Goal: Navigation & Orientation: Find specific page/section

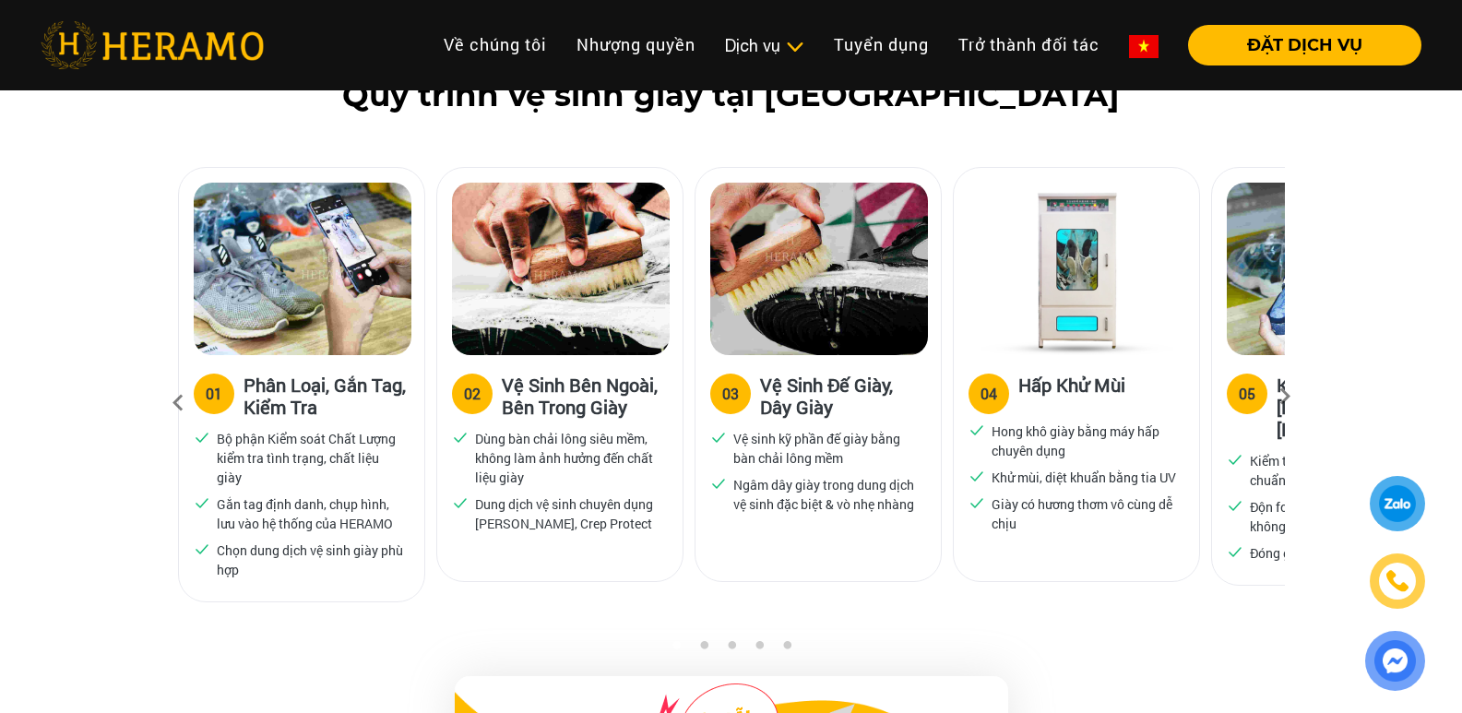
scroll to position [1215, 0]
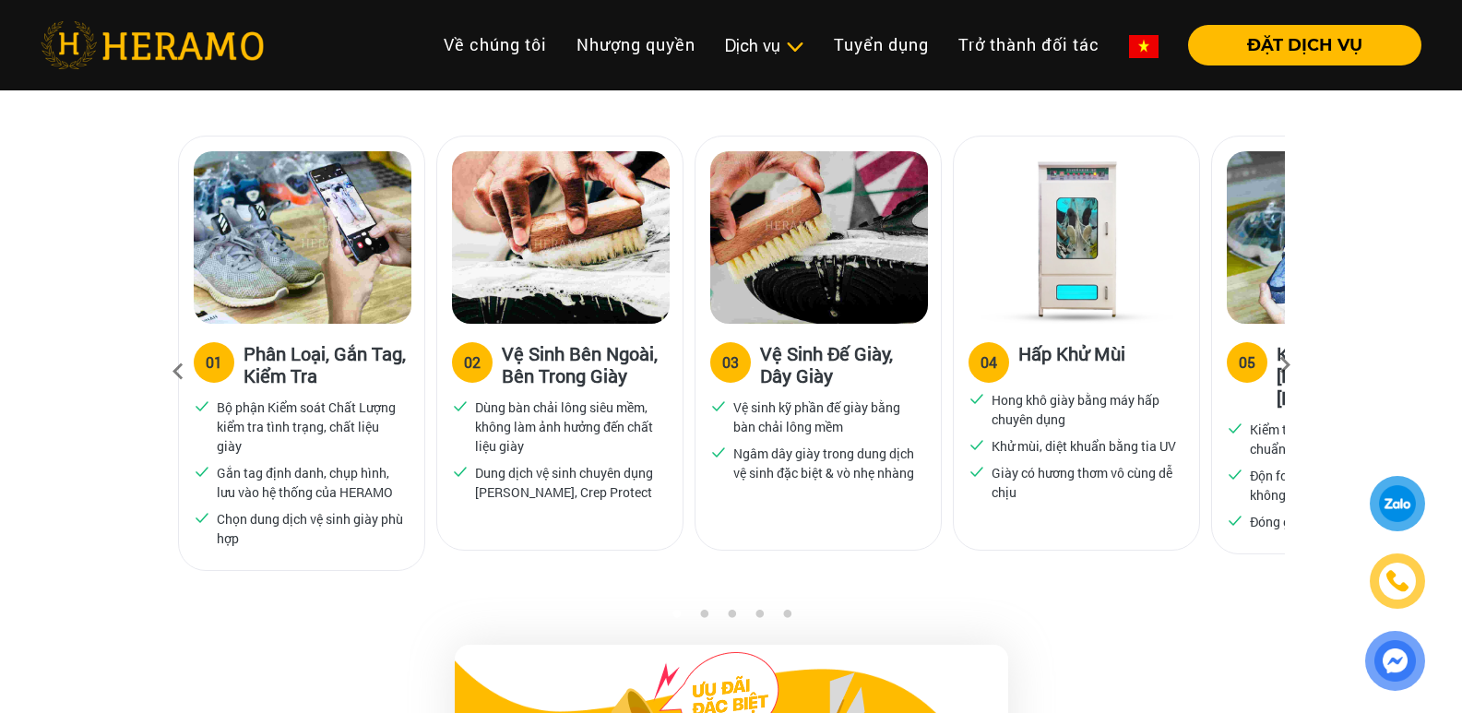
drag, startPoint x: 1474, startPoint y: 94, endPoint x: 1475, endPoint y: 122, distance: 27.7
click at [1283, 371] on icon at bounding box center [1284, 371] width 33 height 12
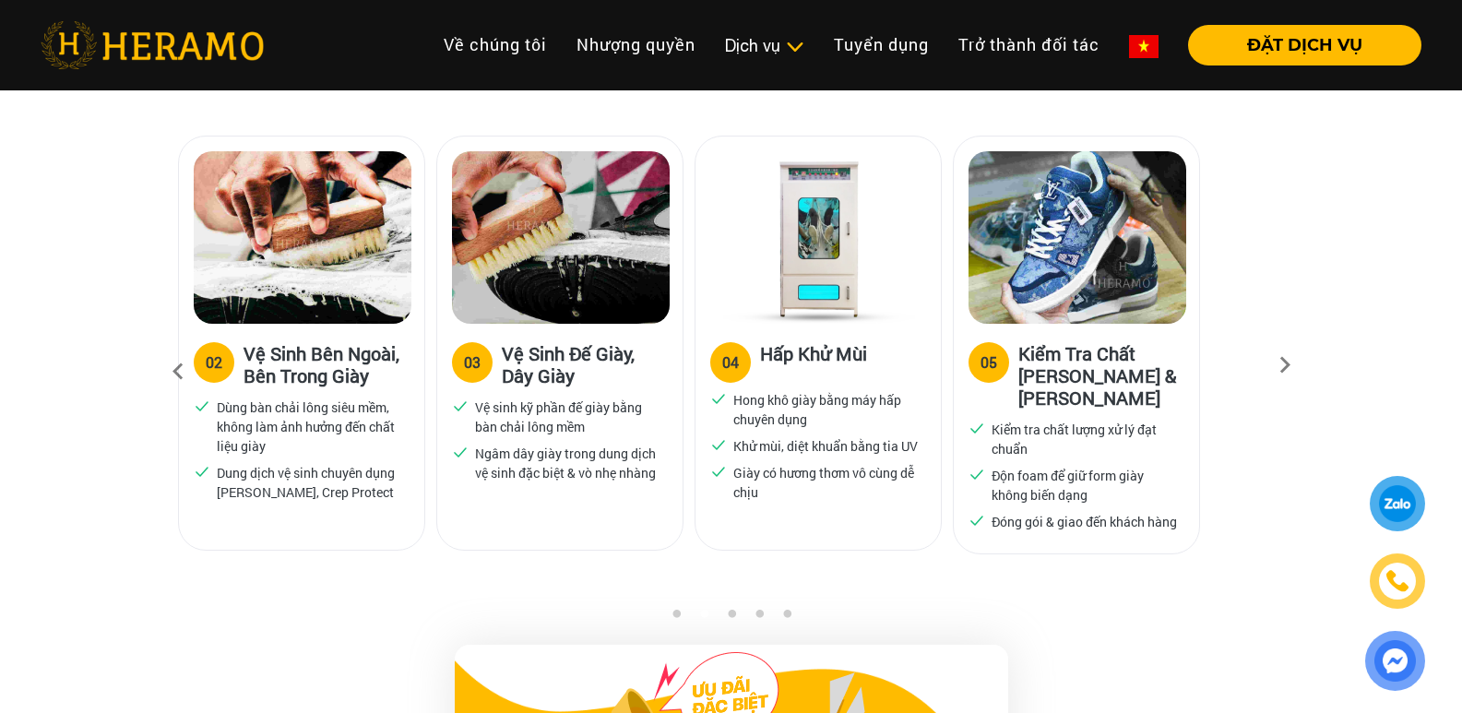
click at [179, 373] on icon at bounding box center [177, 372] width 33 height 50
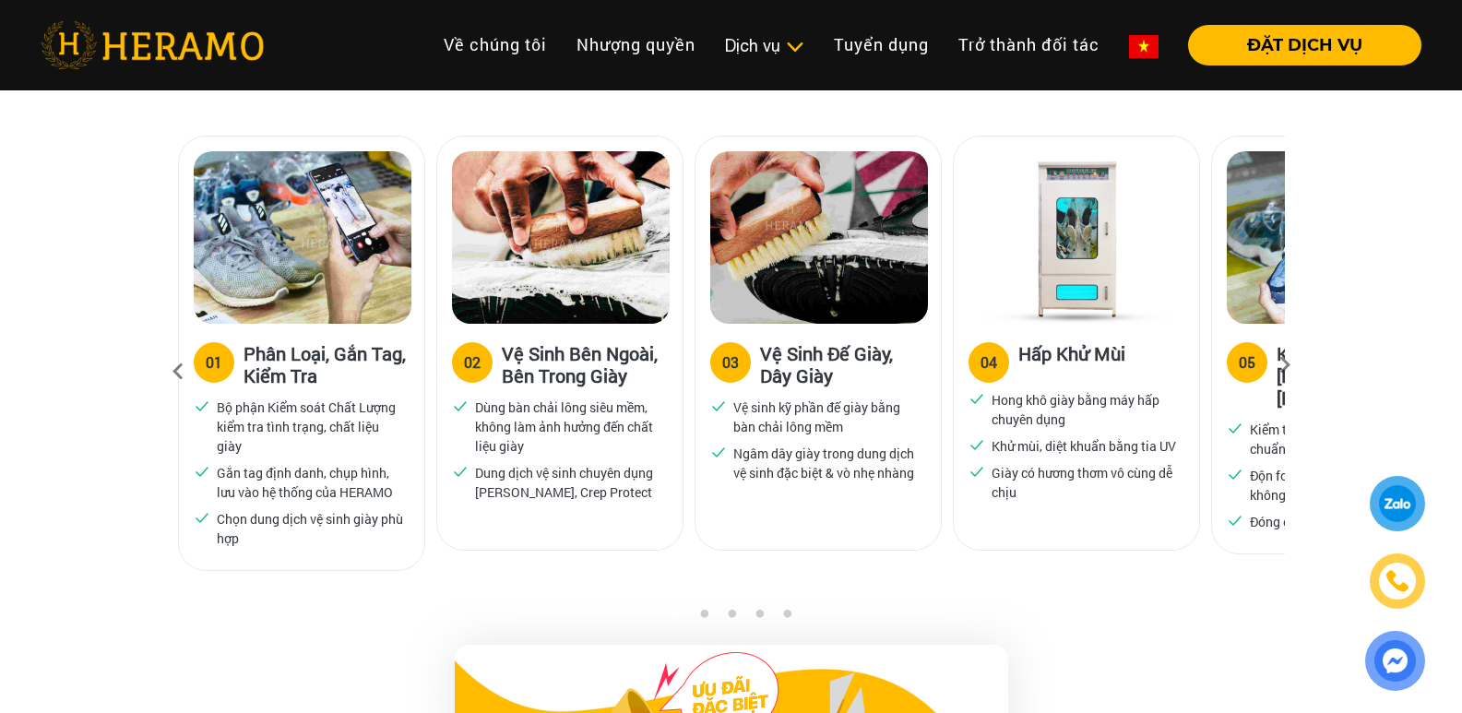
click at [179, 373] on icon at bounding box center [177, 372] width 33 height 50
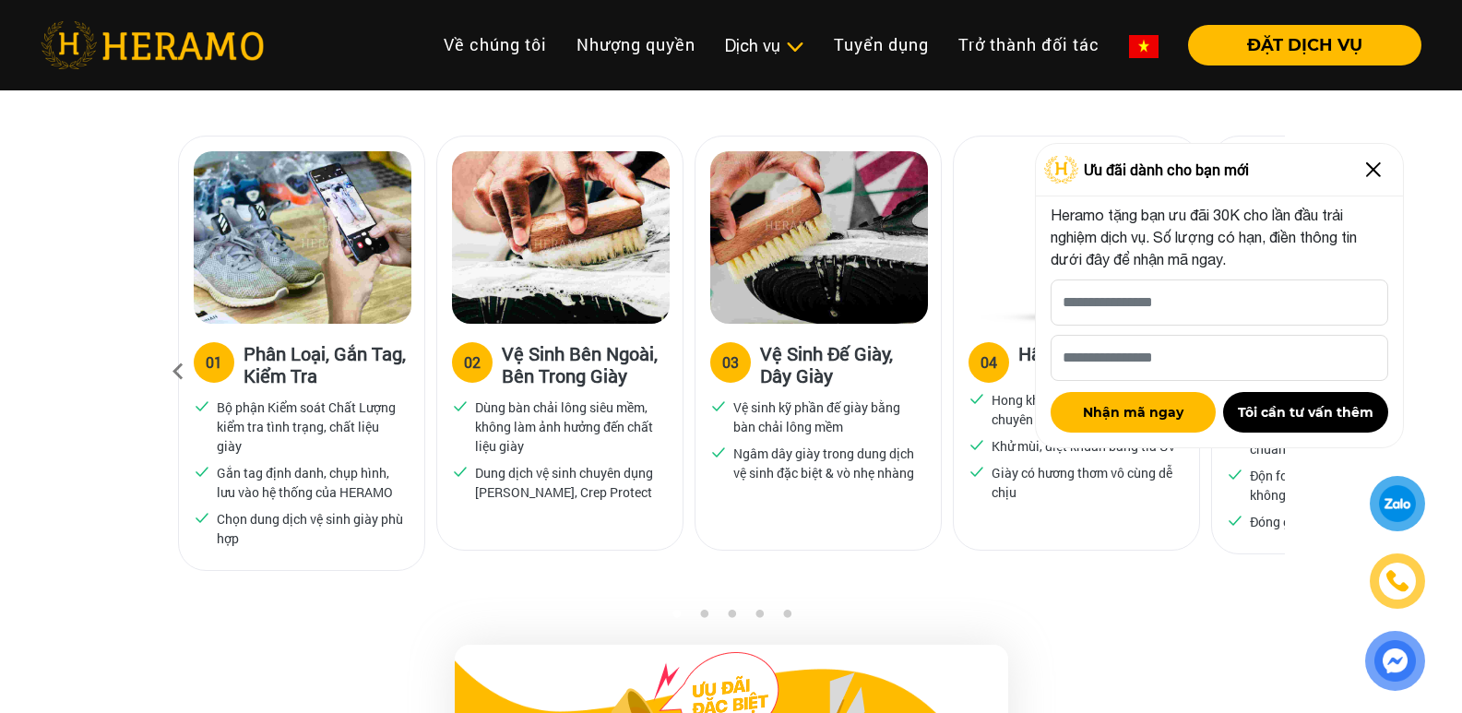
click at [1368, 179] on img at bounding box center [1374, 170] width 30 height 30
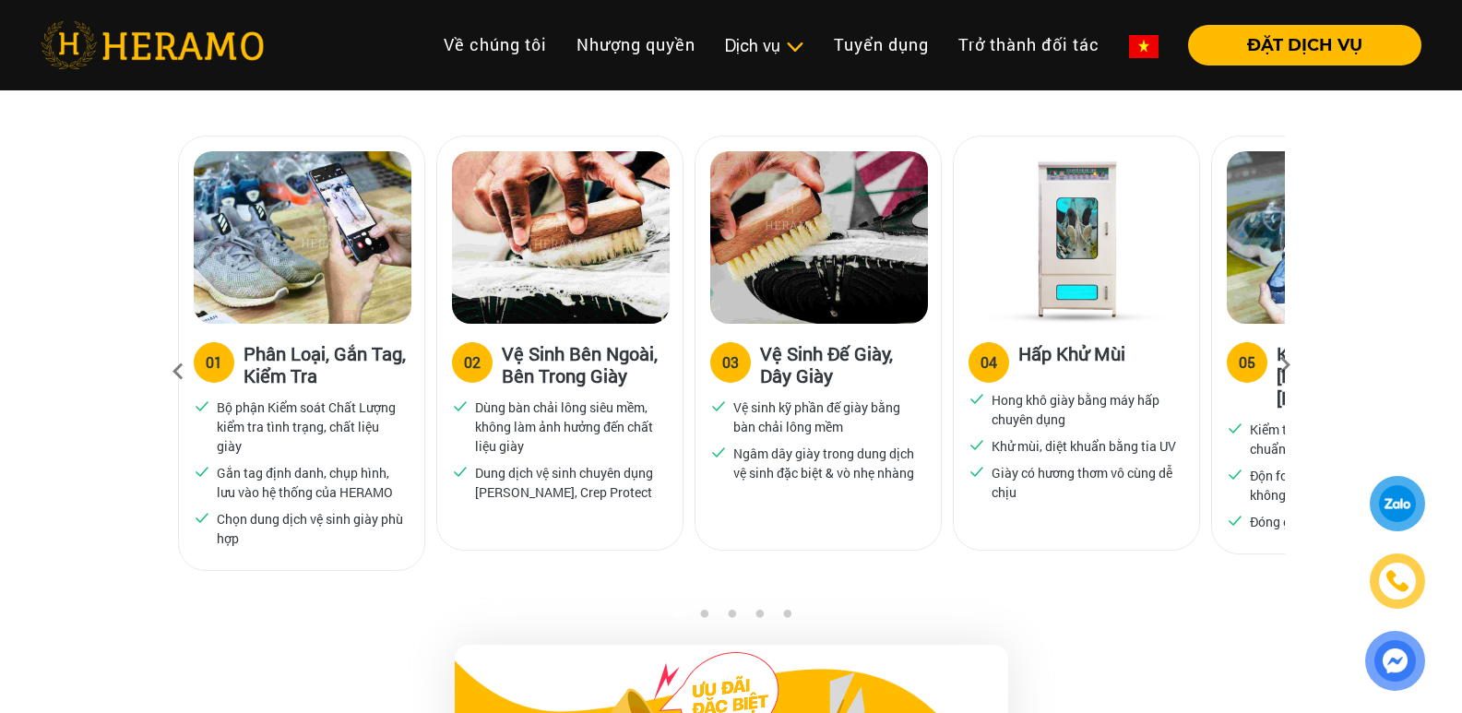
click at [1285, 370] on icon at bounding box center [1284, 371] width 33 height 12
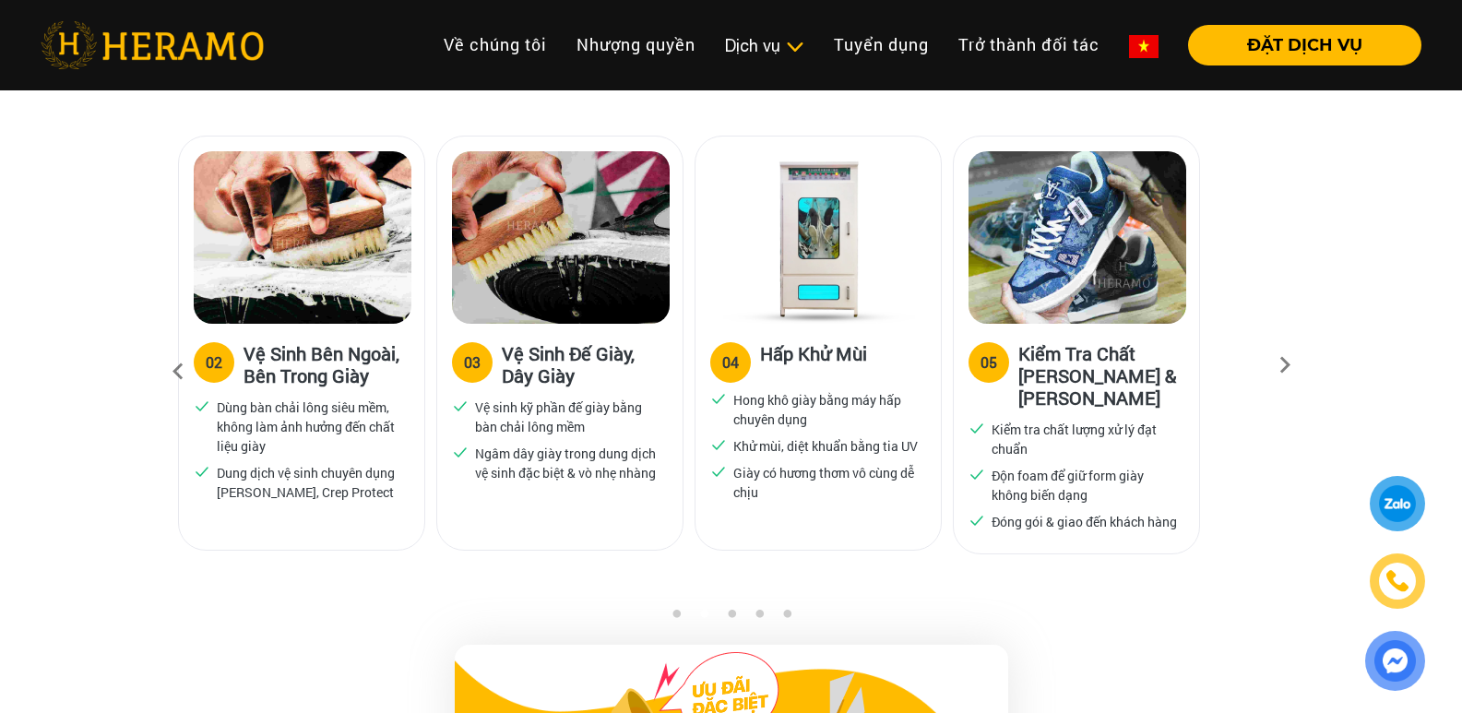
click at [1285, 370] on icon at bounding box center [1284, 371] width 33 height 12
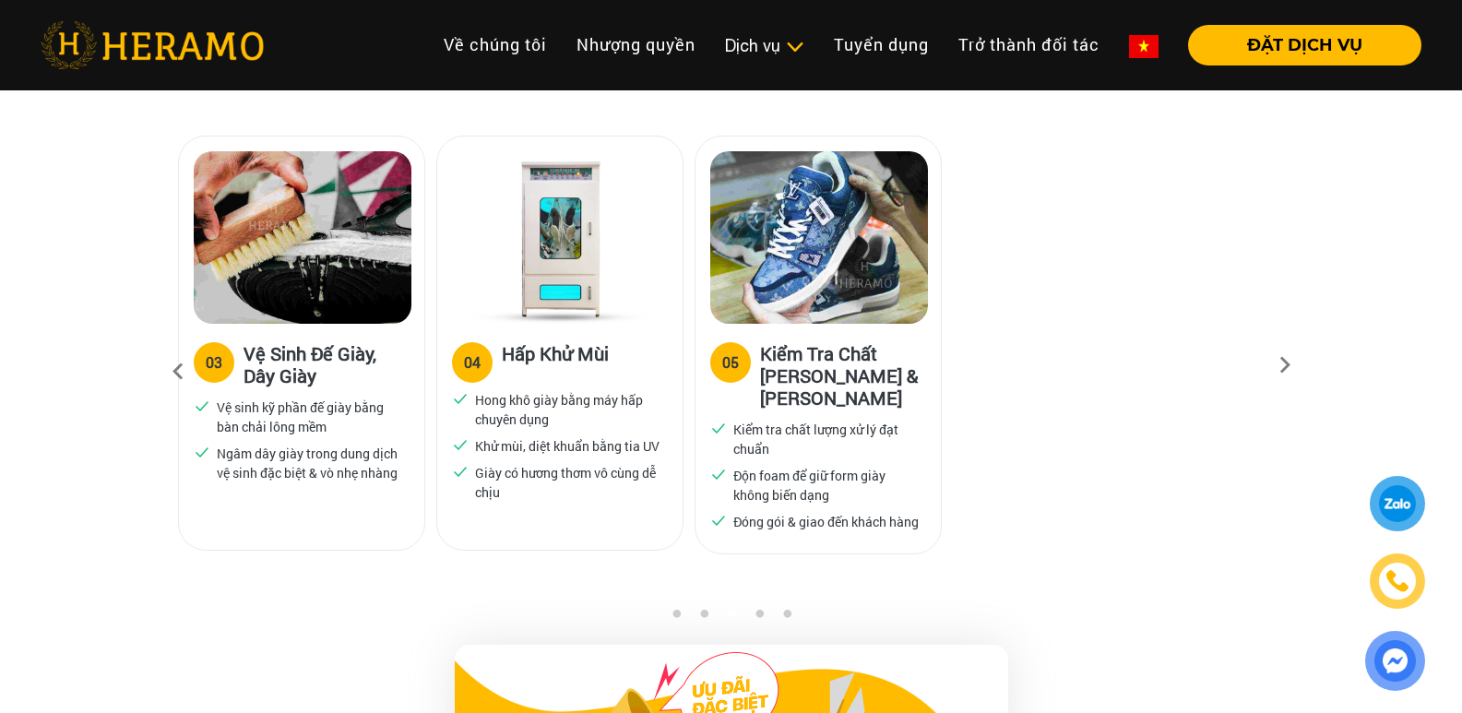
click at [165, 371] on icon at bounding box center [177, 372] width 33 height 50
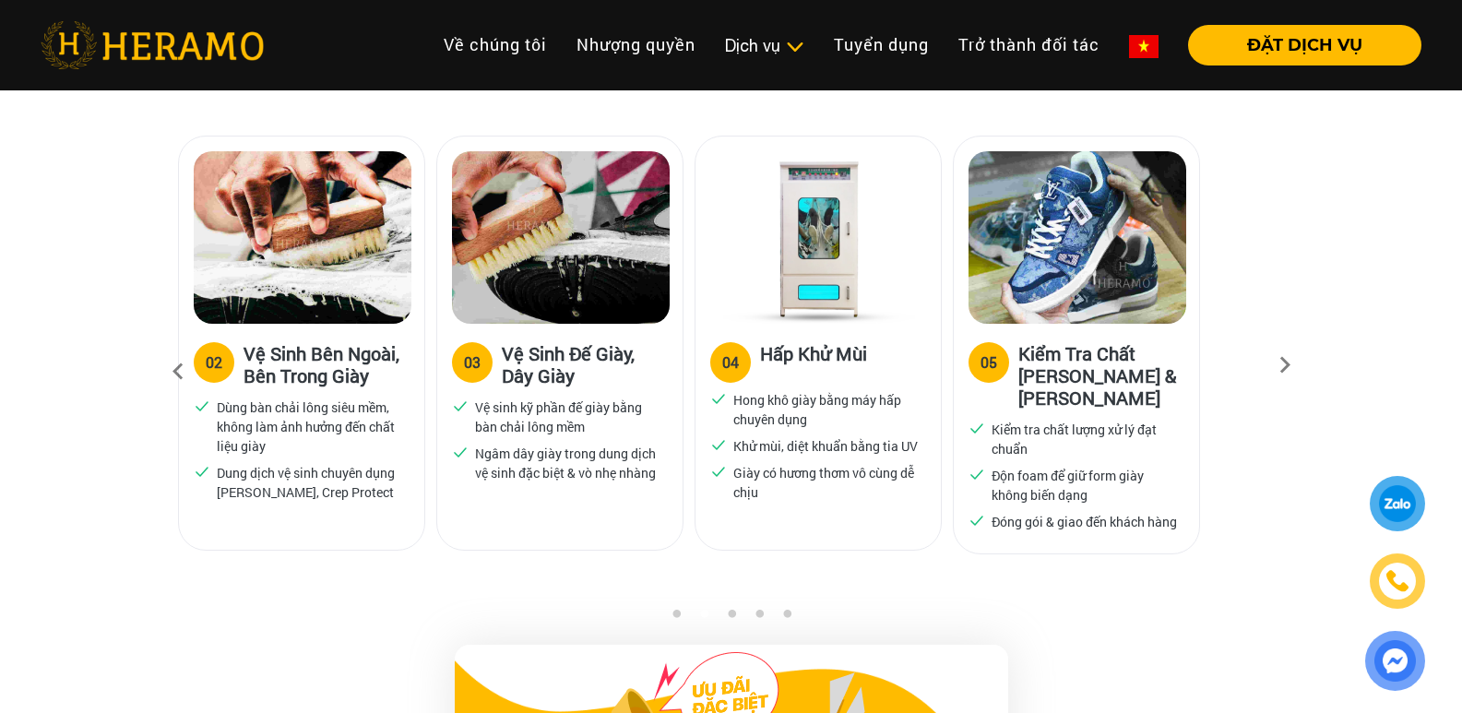
click at [165, 371] on icon at bounding box center [177, 372] width 33 height 50
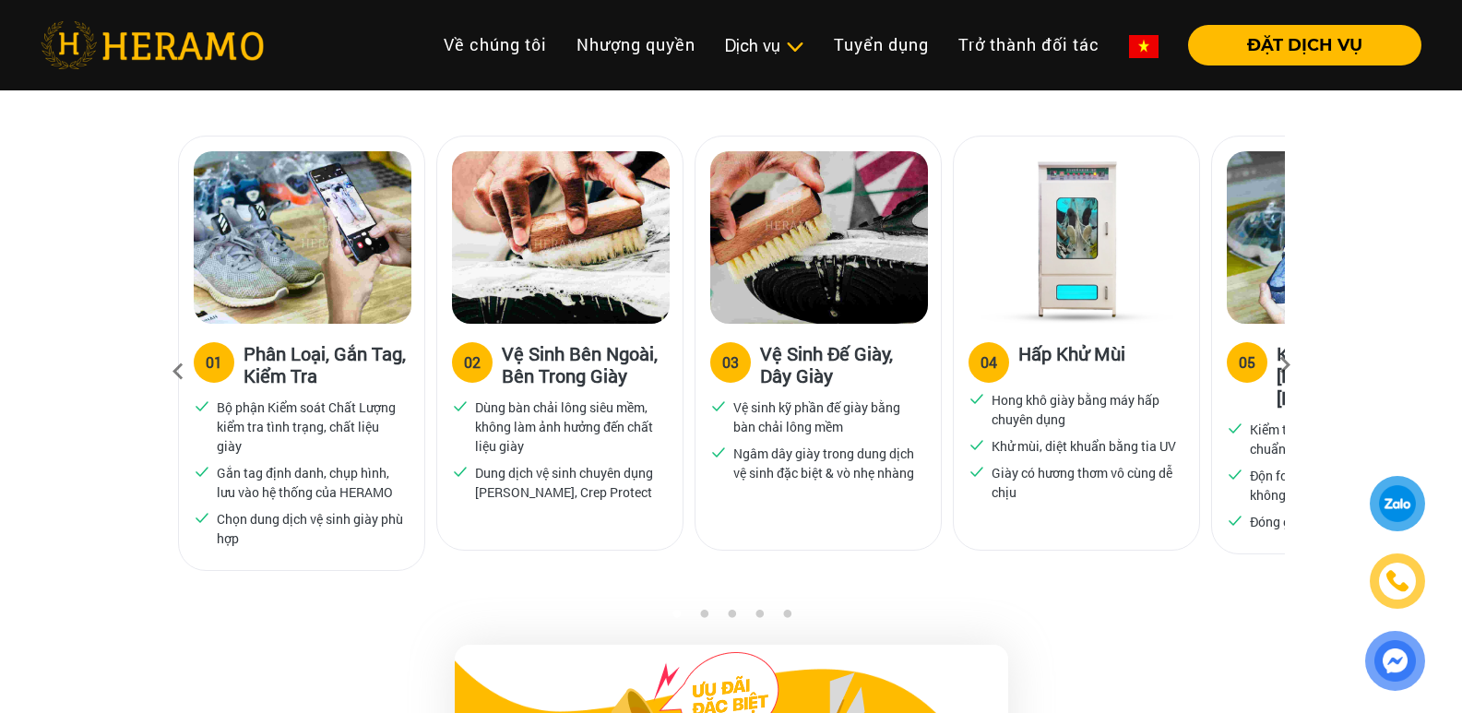
click at [165, 371] on icon at bounding box center [177, 372] width 33 height 50
